Goal: Task Accomplishment & Management: Complete application form

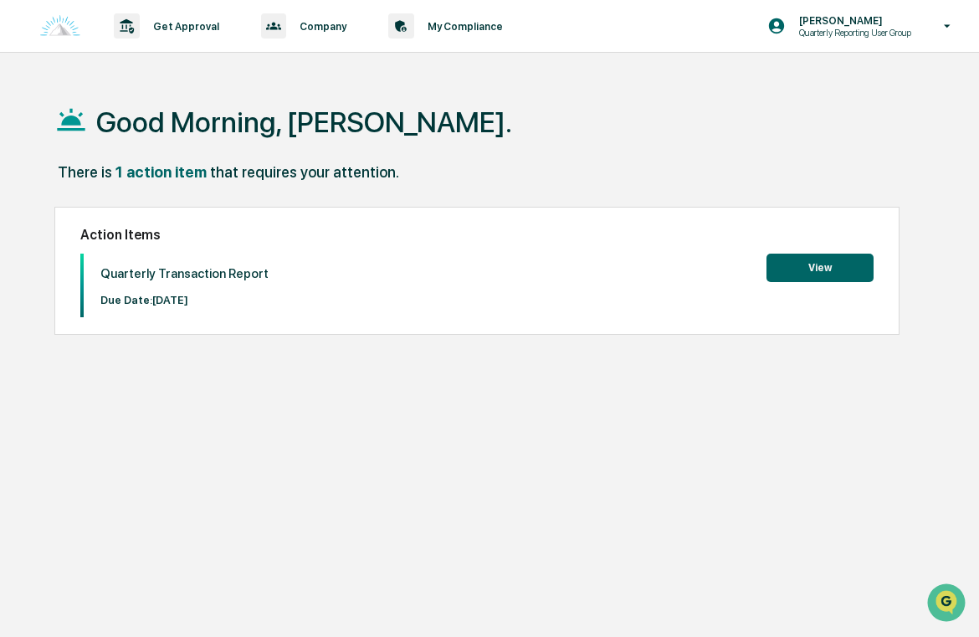
click at [819, 267] on button "View" at bounding box center [820, 268] width 107 height 28
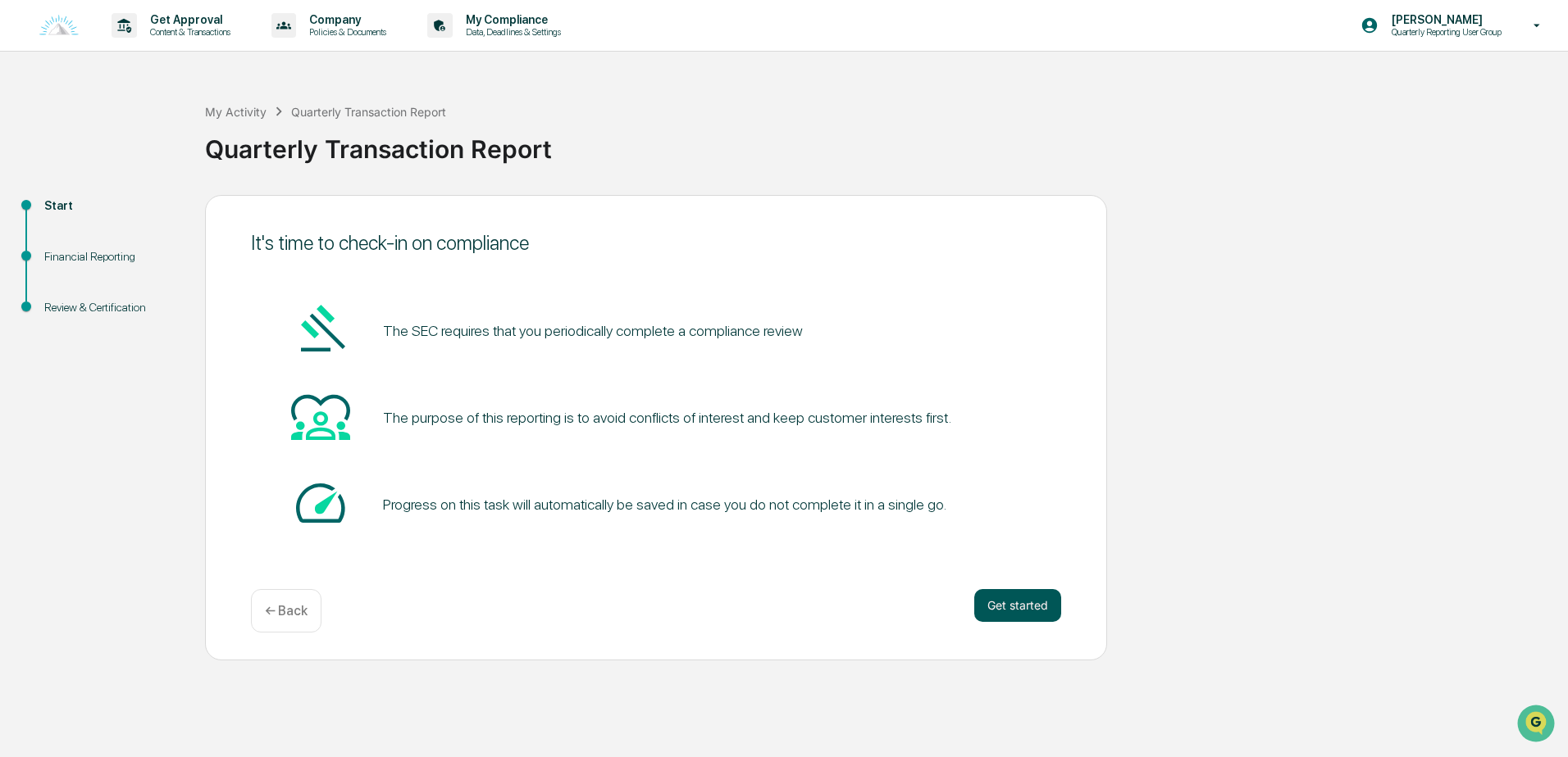
click at [959, 614] on button "Get started" at bounding box center [1017, 605] width 87 height 32
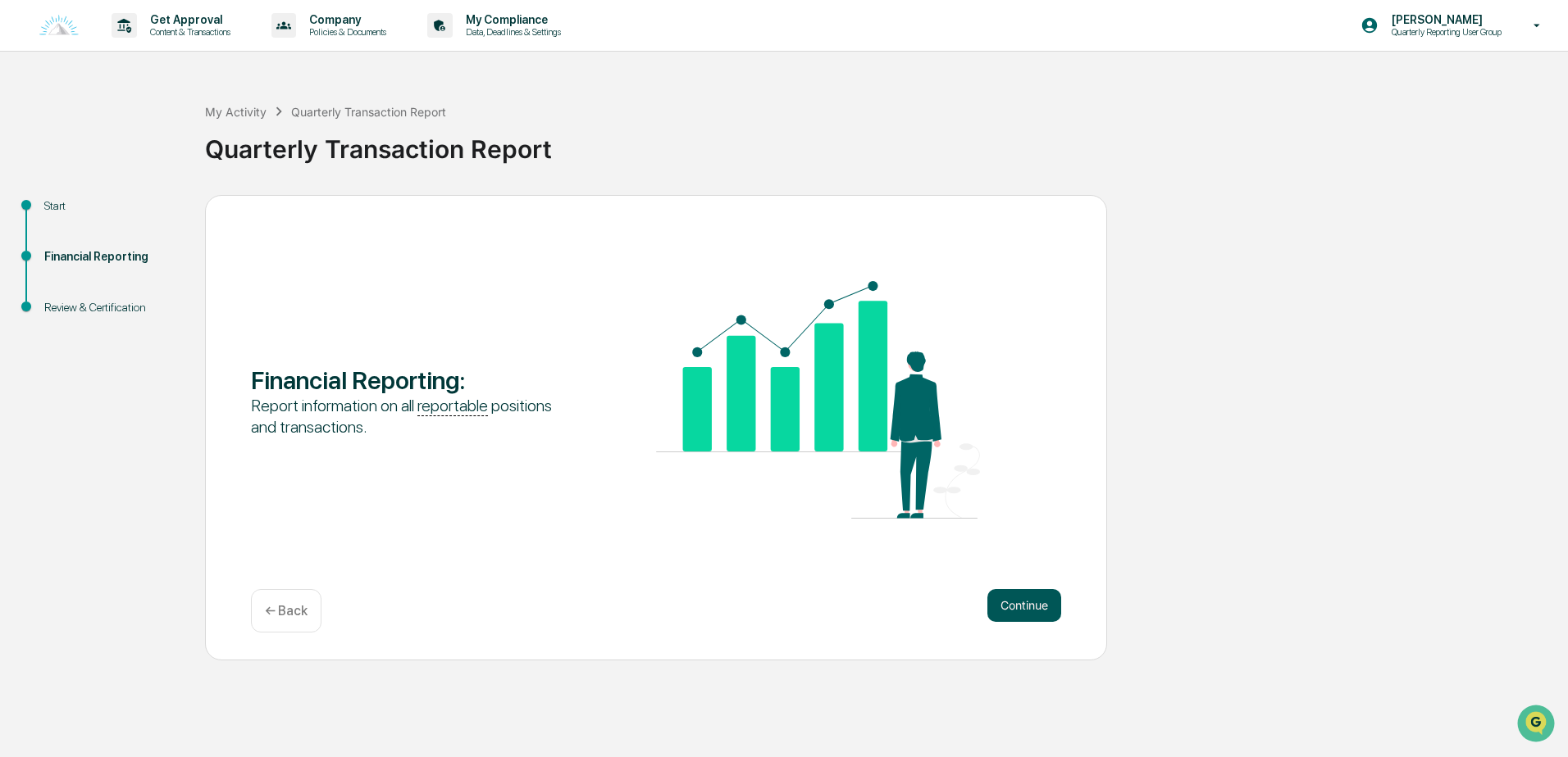
click at [959, 605] on button "Continue" at bounding box center [1023, 605] width 73 height 32
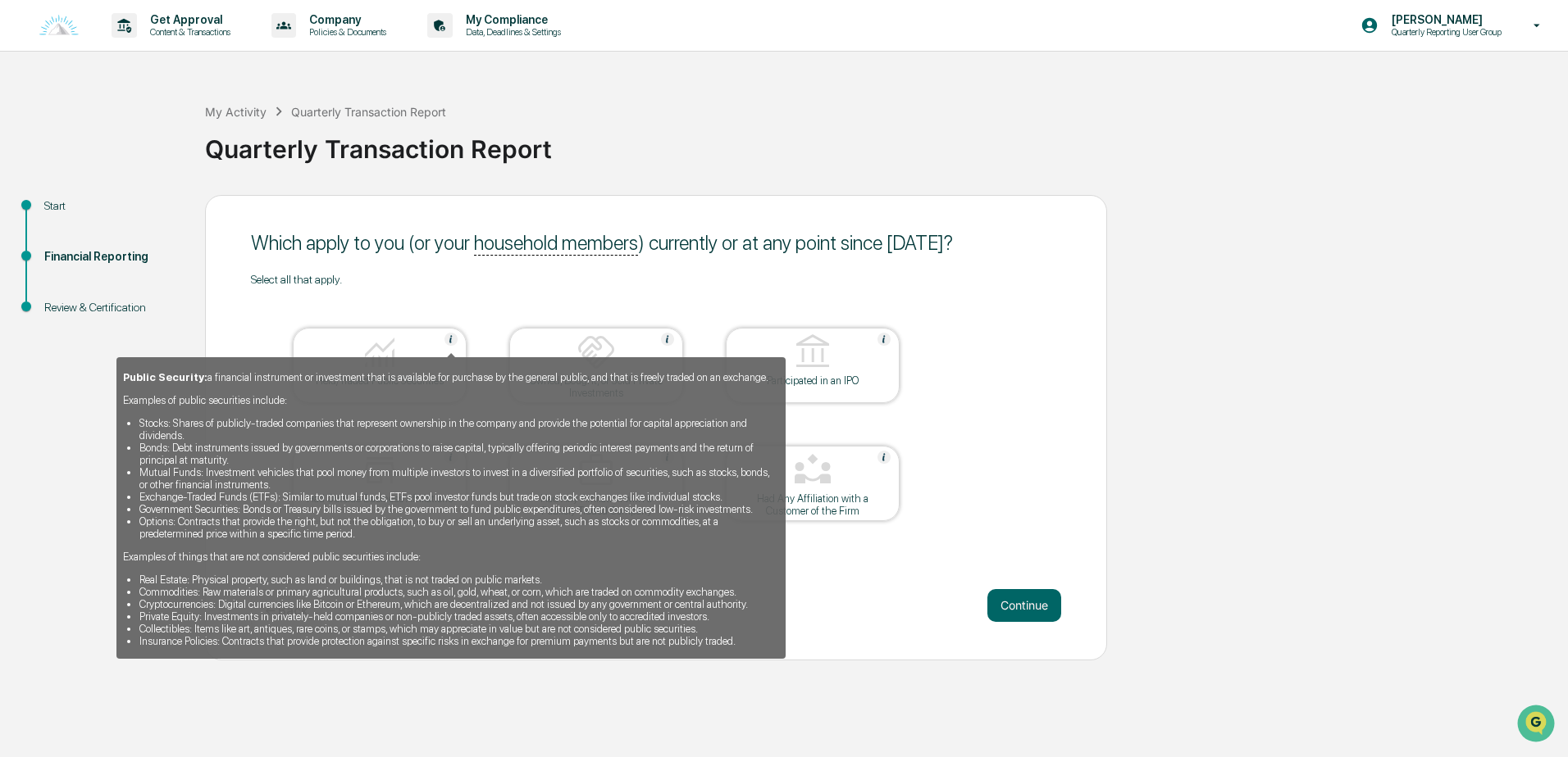
click at [396, 349] on div "Public Security: a financial instrument or investment that is available for pur…" at bounding box center [451, 502] width 669 height 313
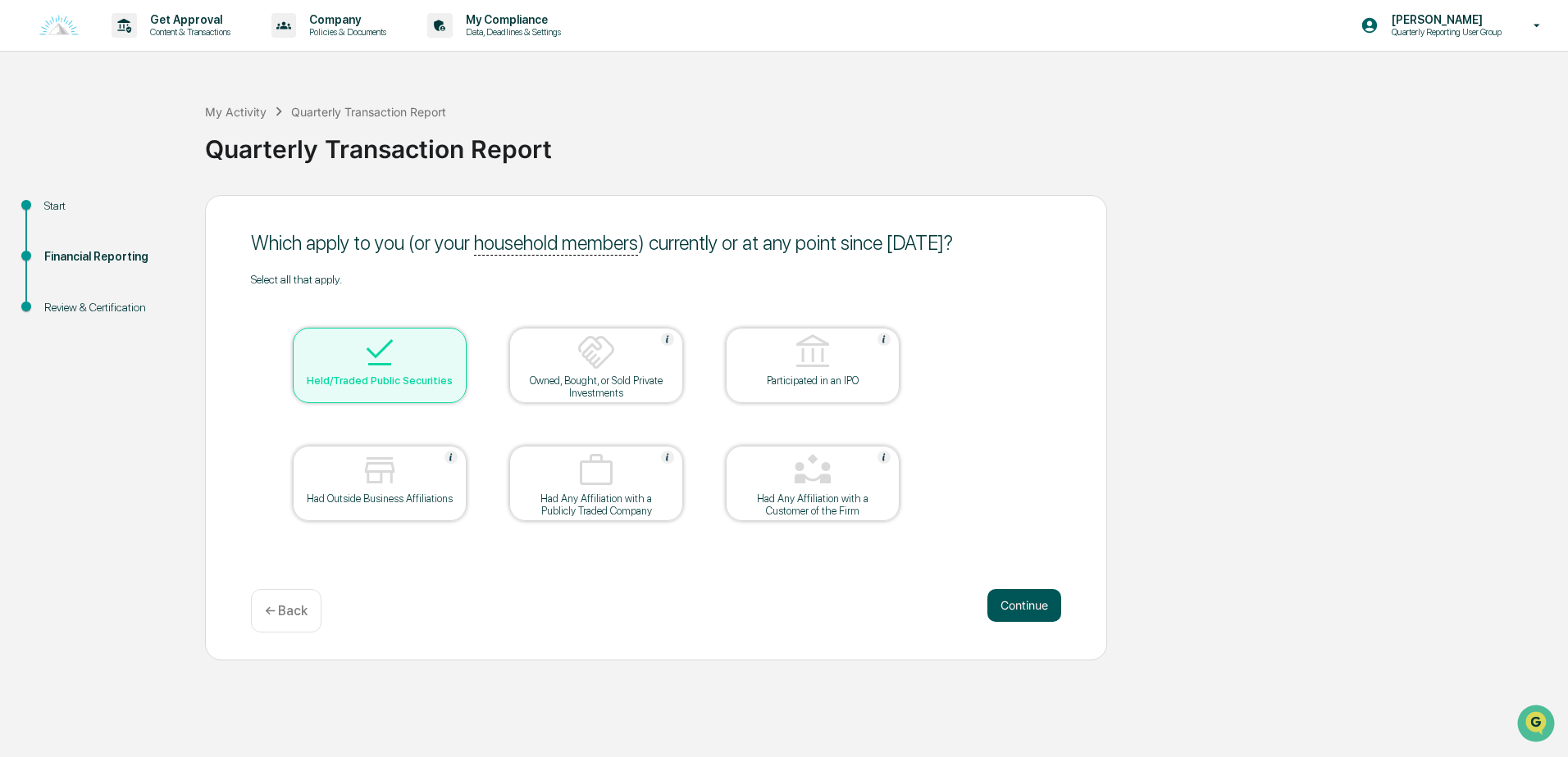
click at [959, 605] on button "Continue" at bounding box center [1023, 605] width 73 height 32
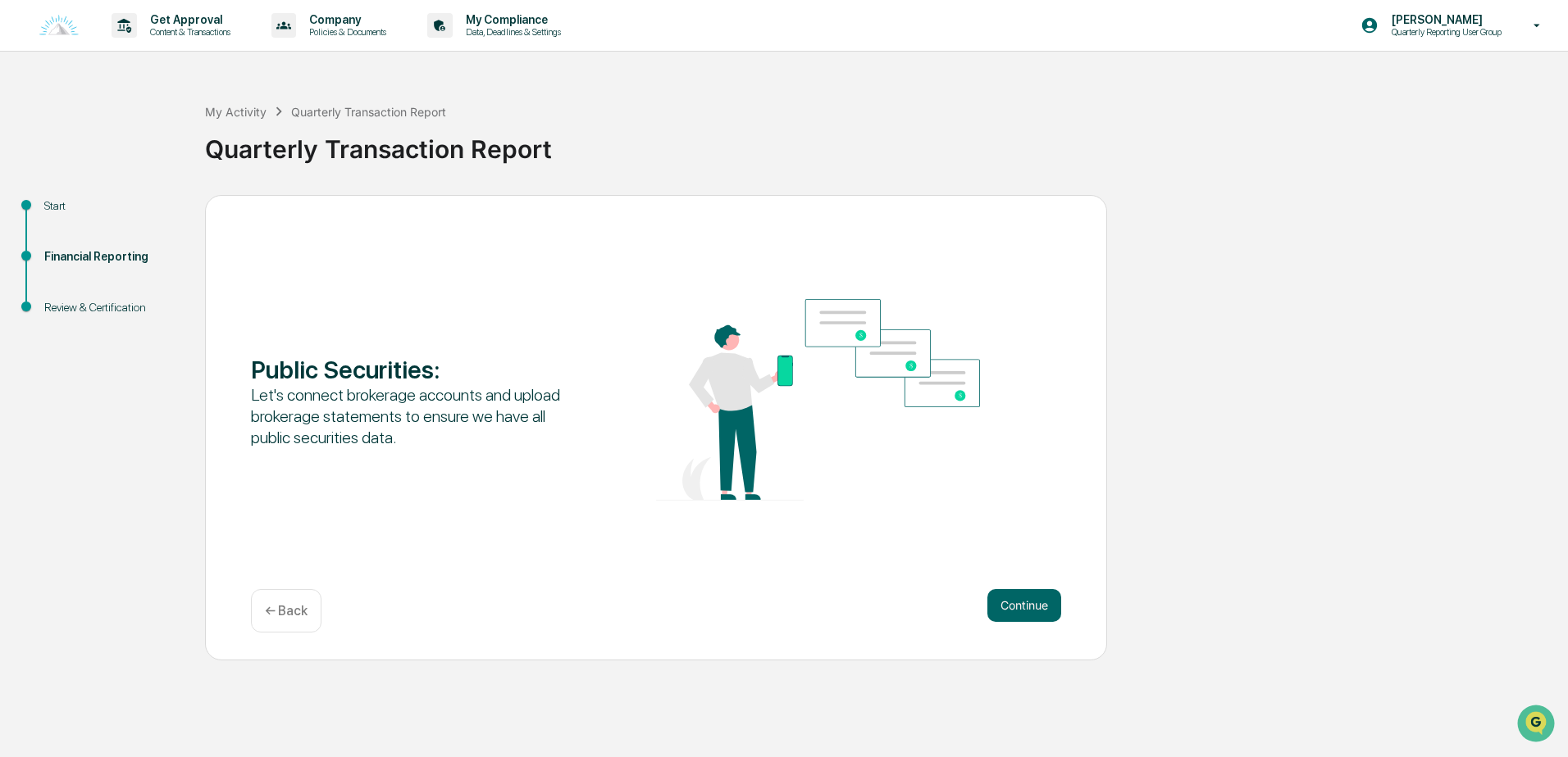
click at [959, 605] on button "Continue" at bounding box center [1023, 605] width 73 height 32
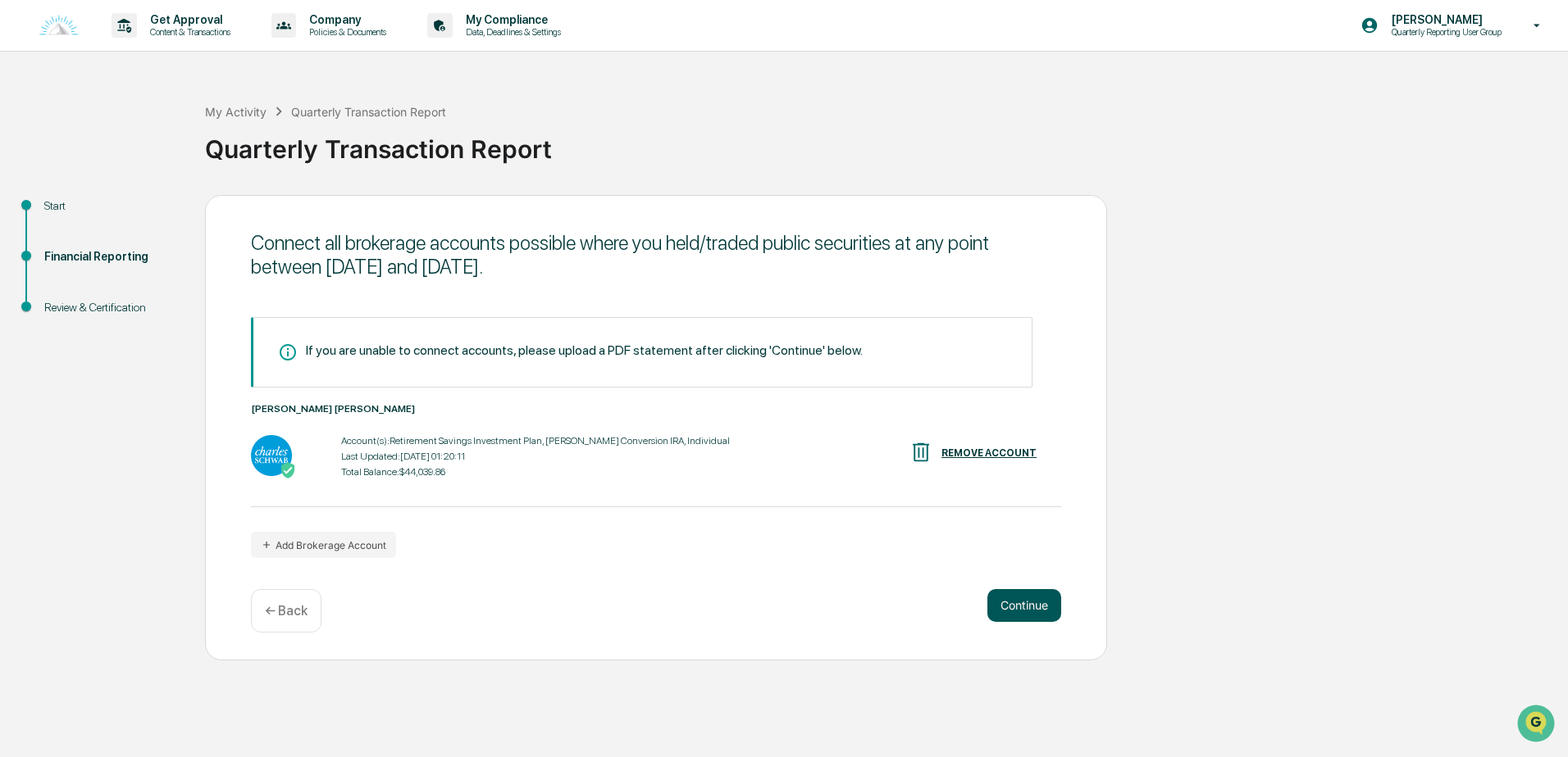
click at [959, 602] on button "Continue" at bounding box center [1023, 605] width 73 height 32
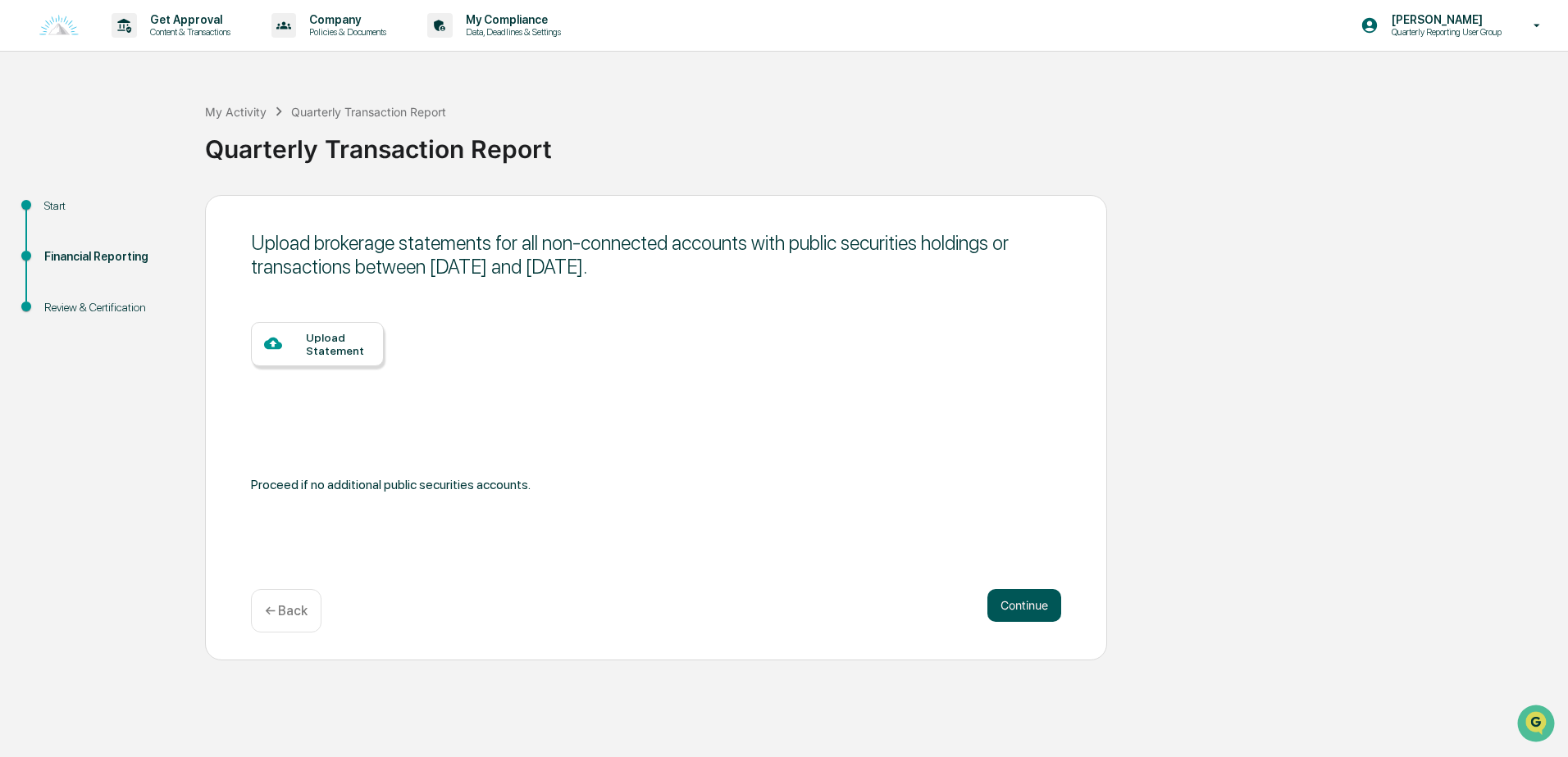
click at [959, 602] on button "Continue" at bounding box center [1023, 605] width 73 height 32
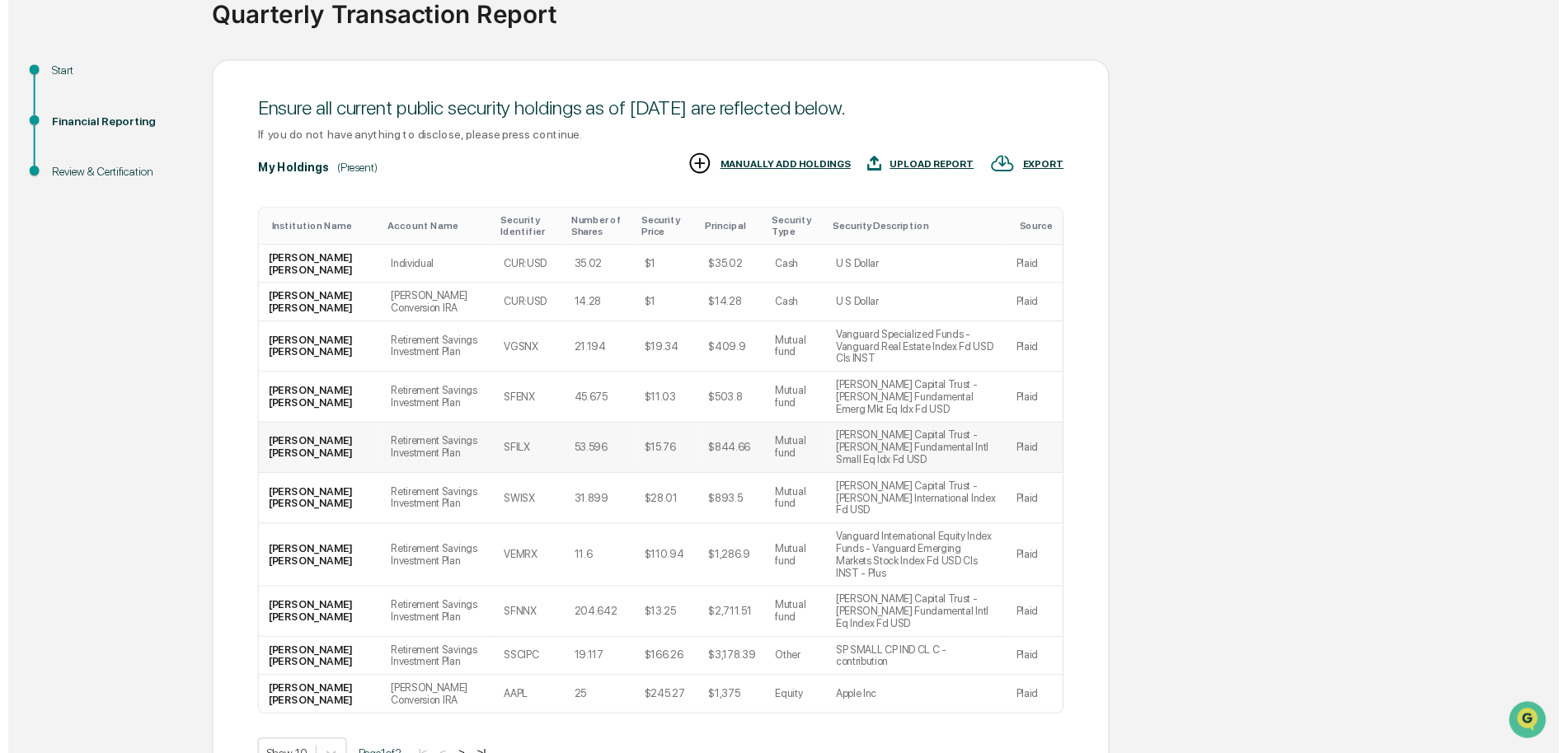
scroll to position [164, 0]
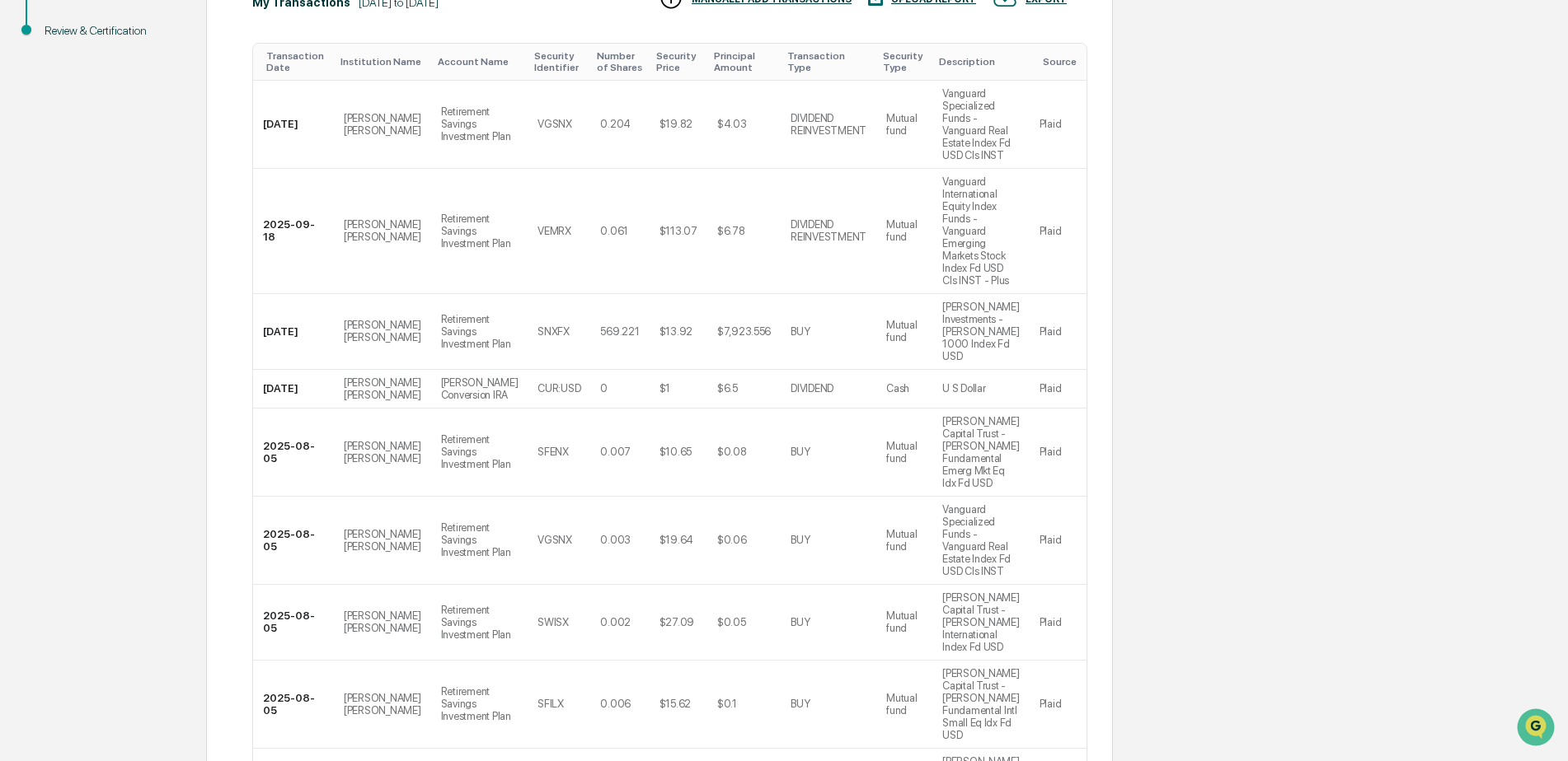
scroll to position [387, 0]
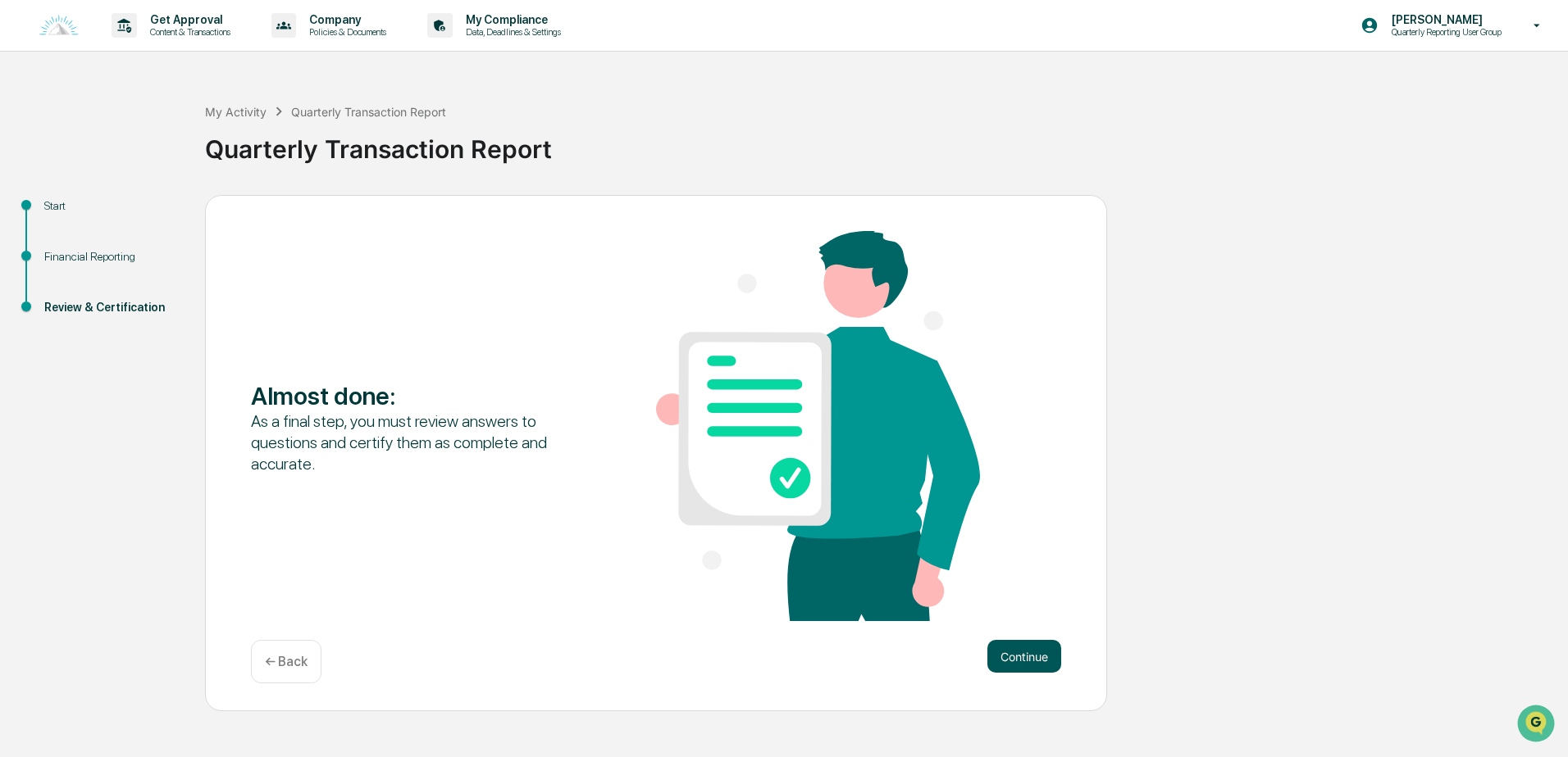
click at [959, 623] on button "Continue" at bounding box center [1023, 656] width 73 height 32
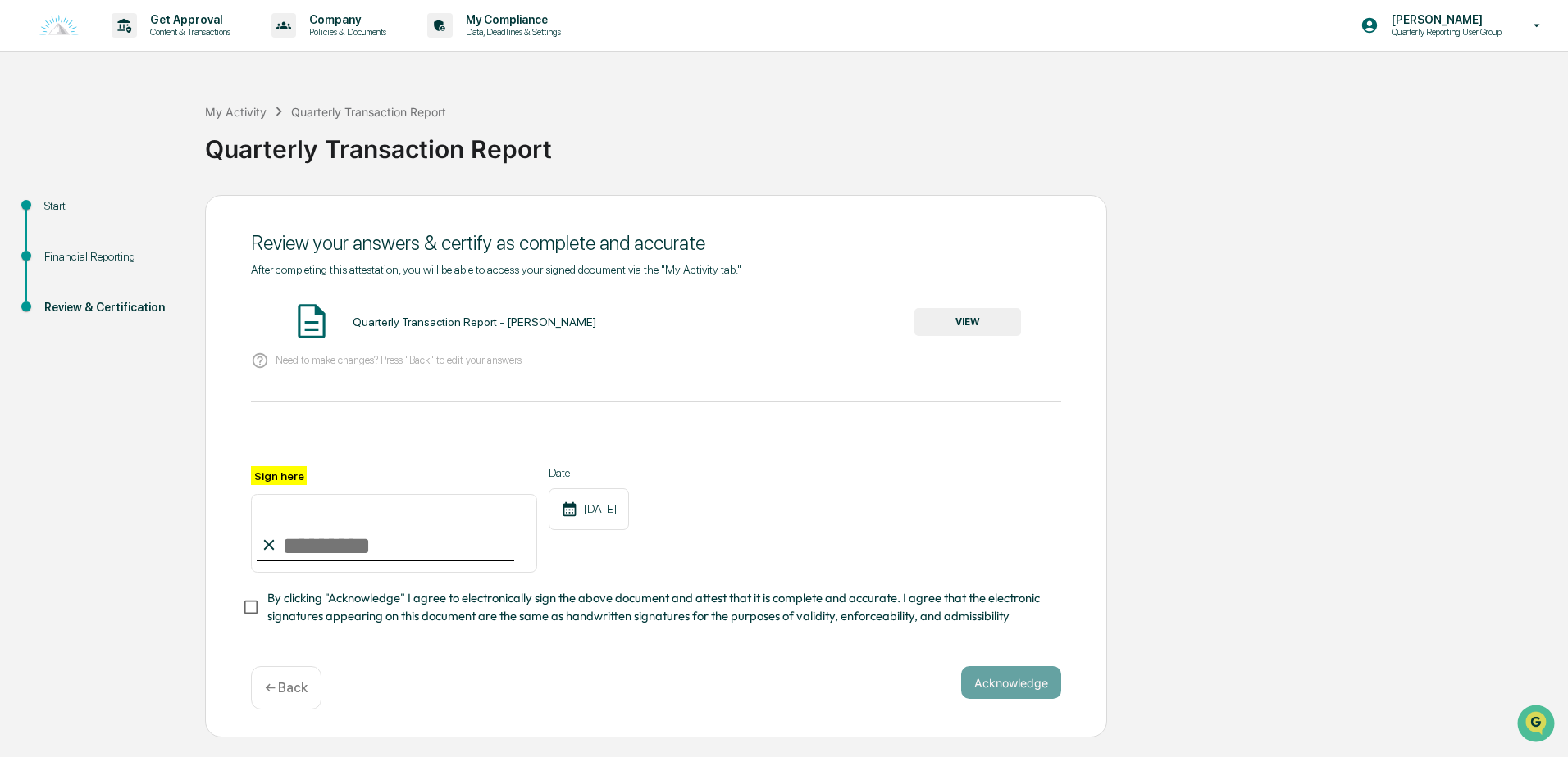
click at [345, 555] on input "Sign here" at bounding box center [394, 534] width 286 height 78
type input "**********"
click at [959, 623] on button "Acknowledge" at bounding box center [1011, 683] width 100 height 32
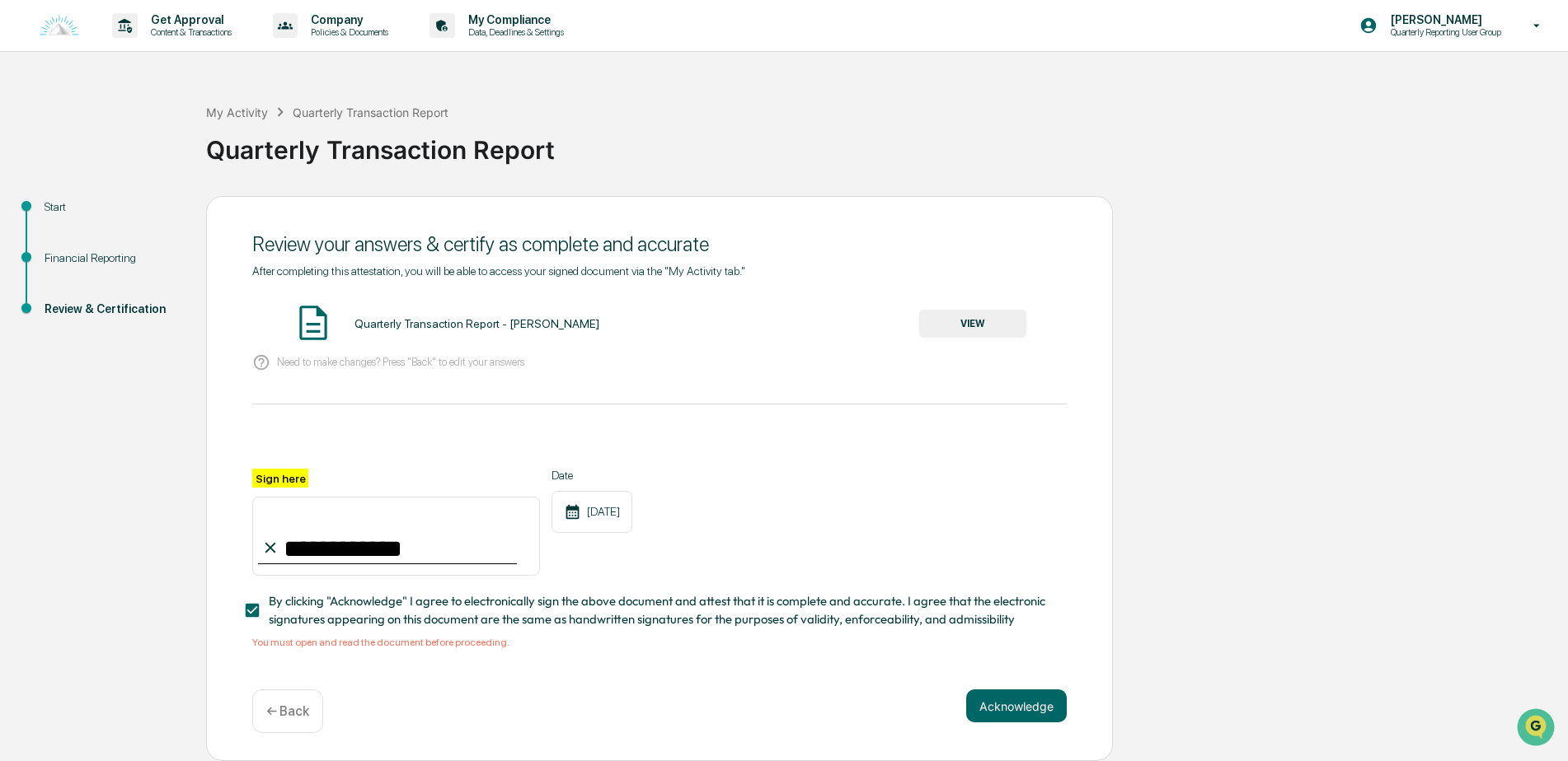
click at [939, 327] on button "VIEW" at bounding box center [972, 324] width 107 height 28
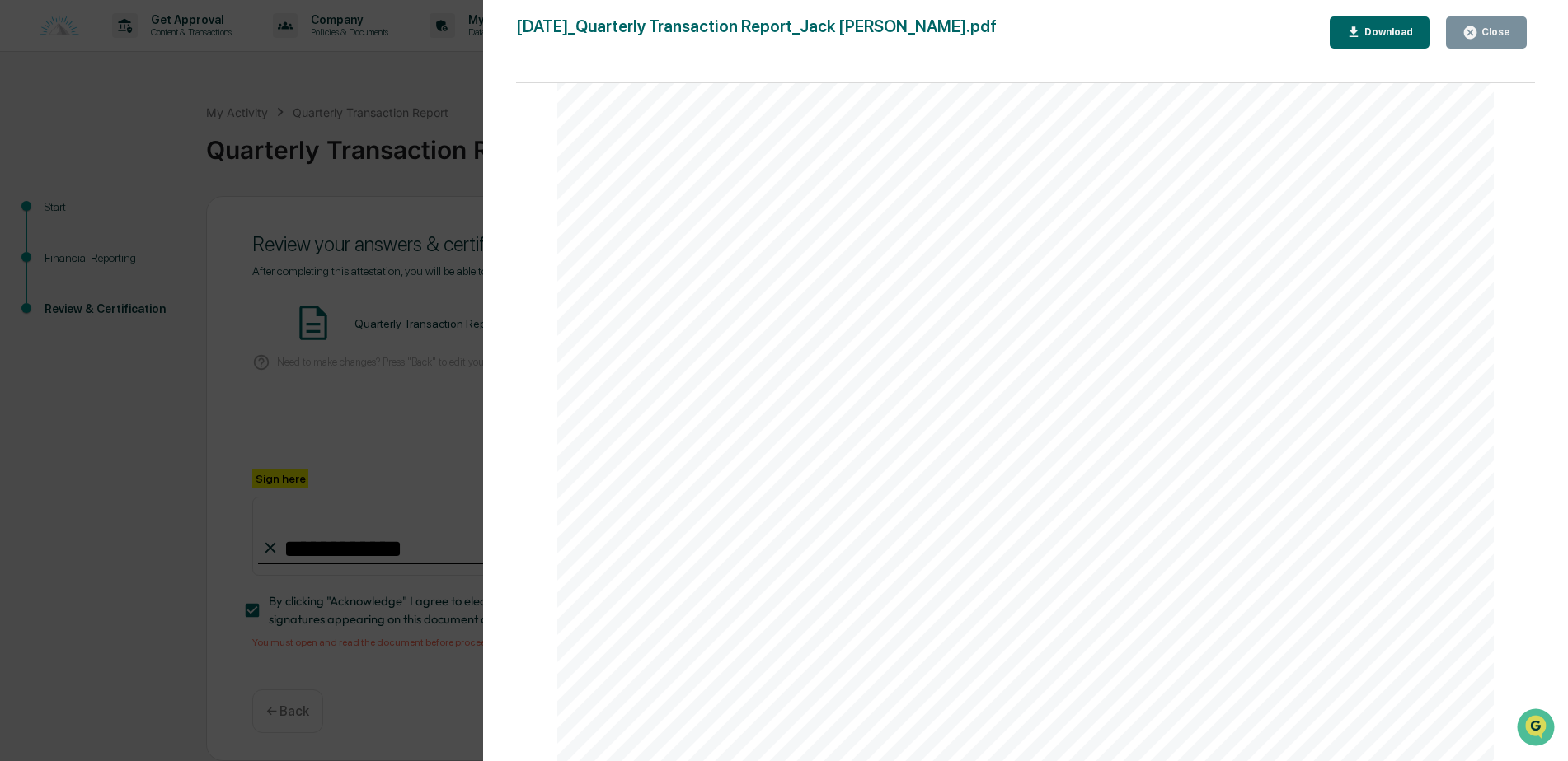
scroll to position [4820, 0]
click at [418, 422] on div "Version History [DATE] 03:54 PM [PERSON_NAME] [DATE]_Quarterly Transaction Repo…" at bounding box center [784, 380] width 1568 height 761
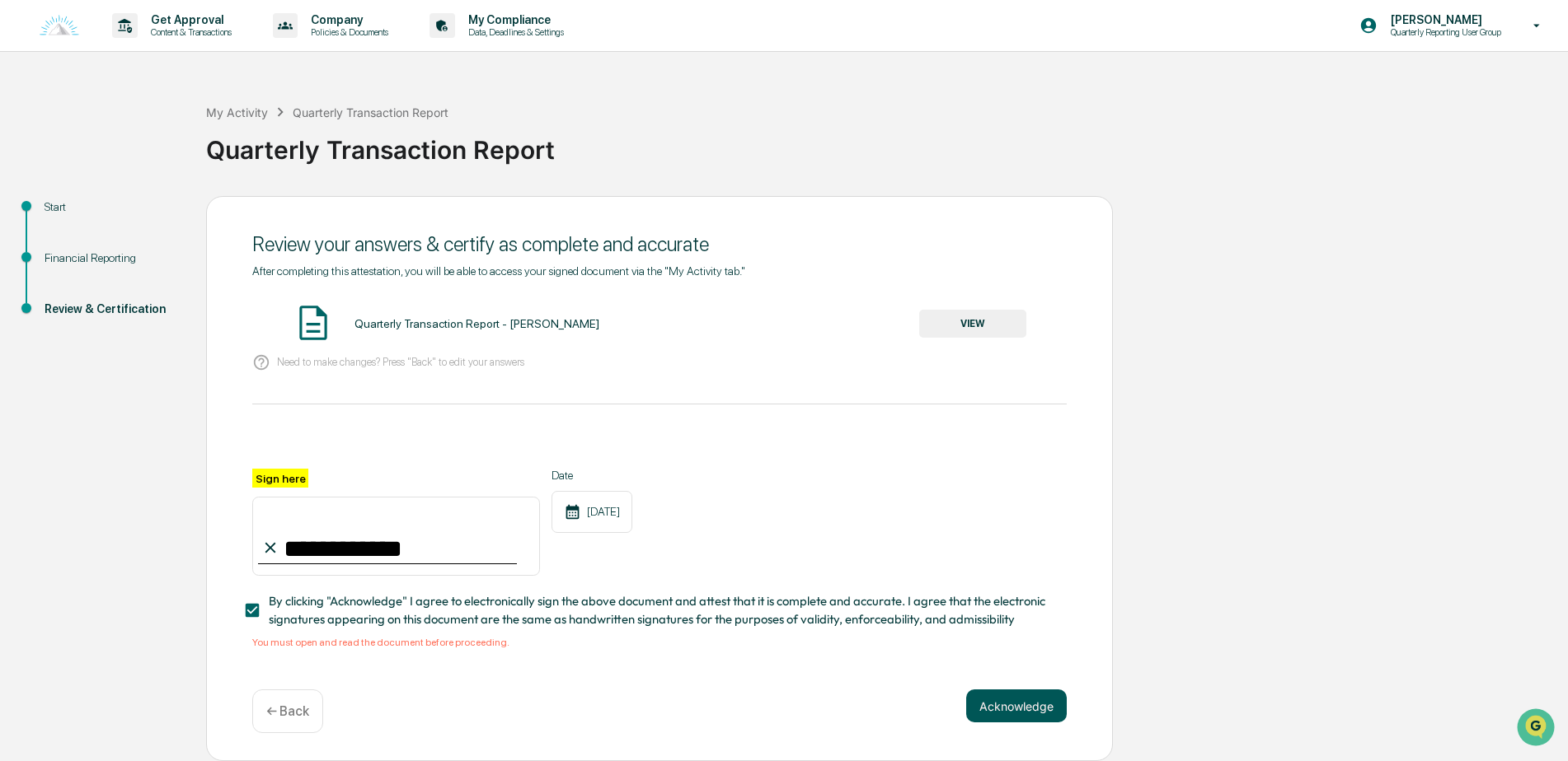
click at [964, 626] on button "Acknowledge" at bounding box center [1016, 706] width 100 height 32
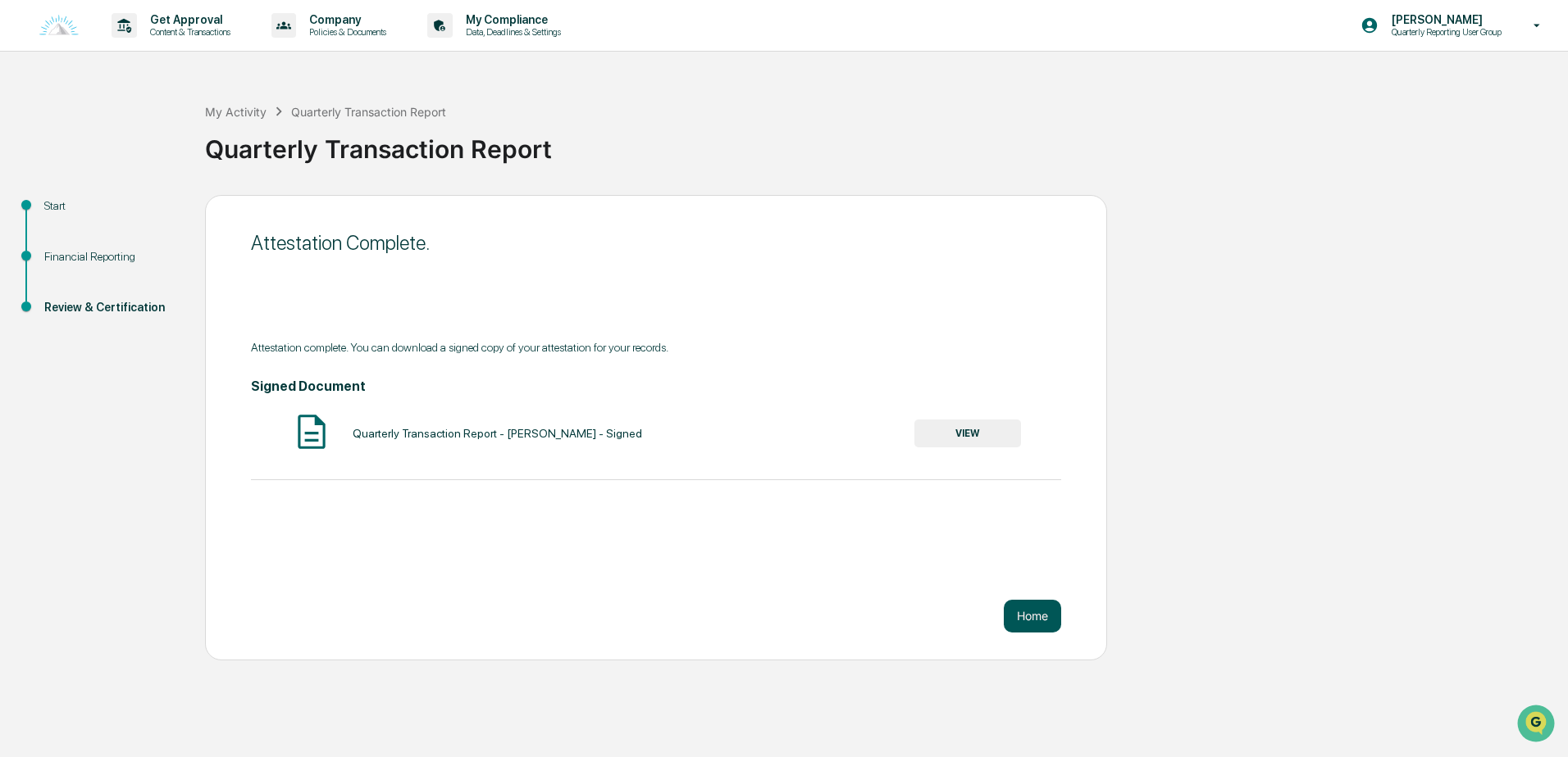
click at [959, 620] on button "Home" at bounding box center [1032, 616] width 58 height 32
